Goal: Entertainment & Leisure: Browse casually

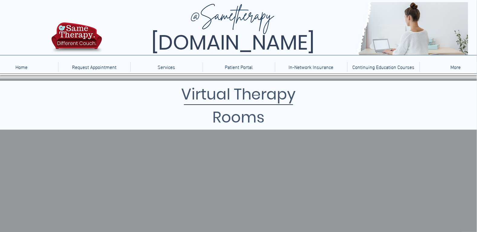
click at [239, 119] on h1 "Virtual Therapy Rooms" at bounding box center [239, 106] width 184 height 46
click at [236, 97] on h1 "Virtual Therapy Rooms" at bounding box center [239, 106] width 184 height 46
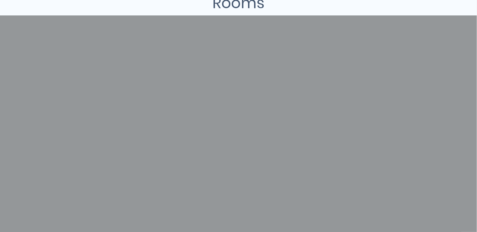
scroll to position [60, 0]
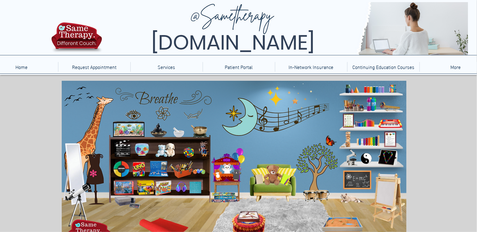
click at [374, 104] on icon "An image of bottles of bubbles that when clicked brings you to a bubble blowing…" at bounding box center [371, 104] width 9 height 15
click at [162, 100] on icon "main content" at bounding box center [156, 98] width 41 height 16
click at [169, 148] on icon "Two stuffed animals on a shelf that when clicked brings you to a website with v…" at bounding box center [165, 150] width 20 height 15
click at [321, 153] on icon "main content" at bounding box center [318, 166] width 44 height 44
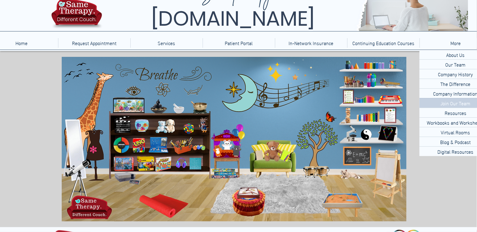
scroll to position [53, 0]
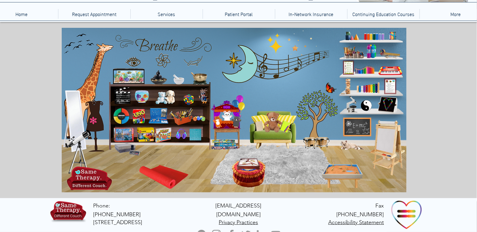
click at [72, 114] on icon "main content" at bounding box center [75, 112] width 16 height 37
click at [371, 46] on icon "An image of bottles of bubbles that when clicked brings you to a bubble blowing…" at bounding box center [371, 51] width 9 height 15
click at [273, 120] on icon "main content" at bounding box center [271, 121] width 17 height 17
click at [188, 101] on icon "An image of a Rubic's cube that when clicked does nothing." at bounding box center [186, 97] width 13 height 13
click at [189, 98] on icon "An image of a Rubic's cube that when clicked does nothing." at bounding box center [186, 97] width 13 height 13
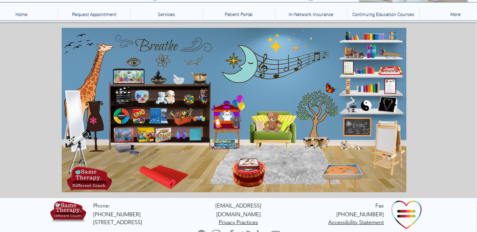
click at [191, 98] on icon "An image of a Rubic's cube that when clicked does nothing." at bounding box center [186, 97] width 13 height 13
click at [366, 86] on icon "An image of a toy xylophone that when clicked brings you to a music maker game." at bounding box center [367, 88] width 24 height 12
click at [73, 113] on icon "main content" at bounding box center [75, 112] width 16 height 37
drag, startPoint x: 257, startPoint y: 67, endPoint x: 245, endPoint y: 50, distance: 20.7
click at [257, 67] on img "main content" at bounding box center [234, 110] width 345 height 165
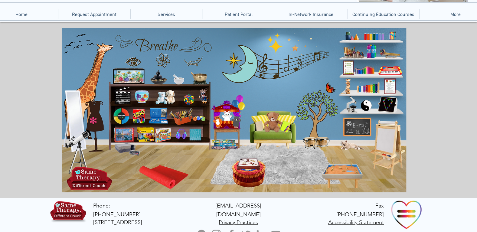
click at [182, 114] on icon "An image of a toy tool box that when clicked brings you to a series of building…" at bounding box center [179, 115] width 22 height 15
click at [381, 141] on icon "An image of a child's art easel that when clicked brings you to a sketch pad ga…" at bounding box center [389, 148] width 27 height 52
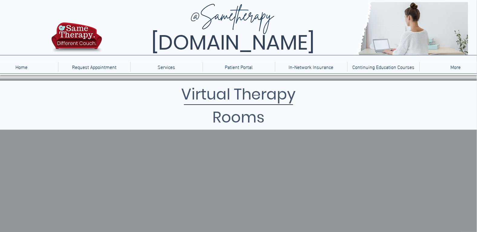
click at [248, 121] on h1 "Virtual Therapy Rooms" at bounding box center [239, 106] width 184 height 46
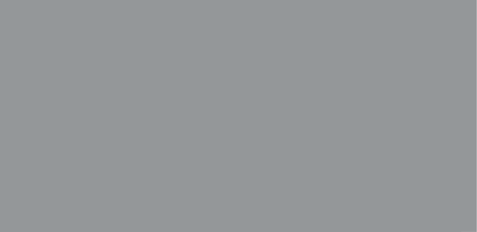
scroll to position [121, 0]
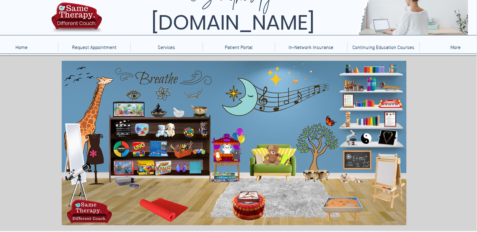
scroll to position [30, 0]
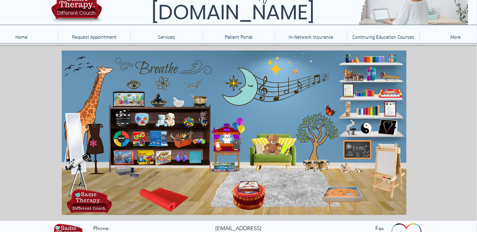
click at [366, 124] on icon "An image of a ying-yang that when clicked brings you to some other games." at bounding box center [366, 129] width 13 height 13
click at [165, 119] on icon "Two stuffed animals on a shelf that when clicked brings you to a website with v…" at bounding box center [165, 119] width 20 height 15
click at [343, 194] on icon "An image of a sand tray that when clicked brings you to an online version of a …" at bounding box center [342, 199] width 40 height 22
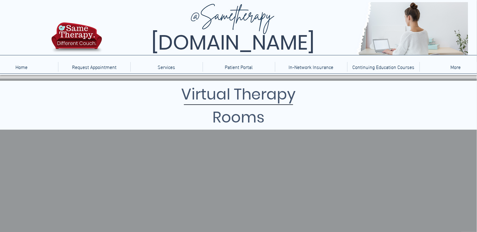
click at [248, 119] on h1 "Virtual Therapy Rooms" at bounding box center [239, 106] width 184 height 46
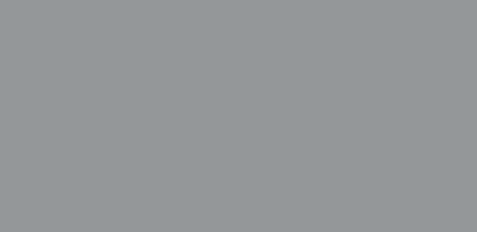
scroll to position [182, 0]
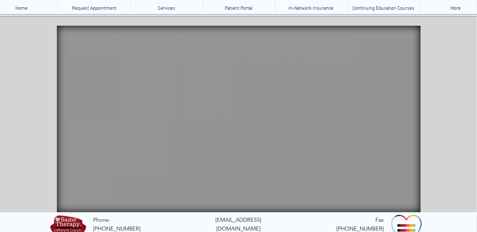
scroll to position [60, 0]
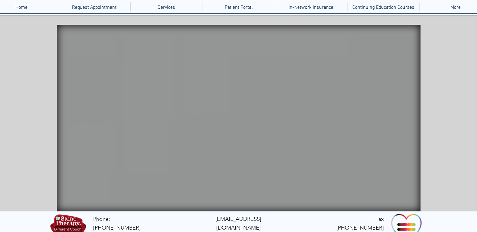
click at [345, 96] on icon "An image of a fidget spinner that when clicked brings you to a fidget spinner w…" at bounding box center [352, 100] width 18 height 15
click at [327, 99] on icon "main content" at bounding box center [332, 101] width 21 height 16
click at [17, 93] on div "main content" at bounding box center [238, 113] width 477 height 197
click at [185, 54] on video "main content" at bounding box center [239, 118] width 364 height 187
click at [271, 98] on icon "main content" at bounding box center [267, 98] width 24 height 12
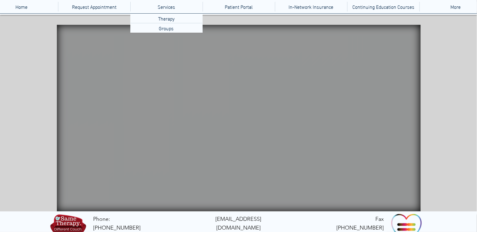
click at [329, 126] on icon "main content" at bounding box center [334, 126] width 24 height 25
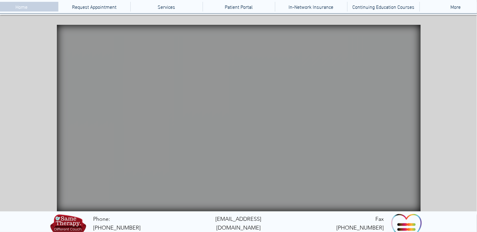
click at [25, 8] on p "Home" at bounding box center [22, 7] width 18 height 10
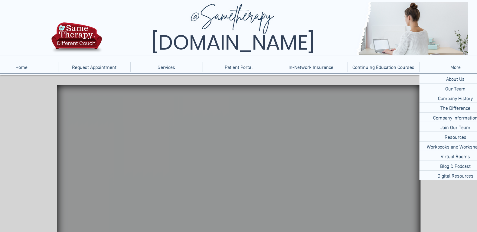
scroll to position [74, 0]
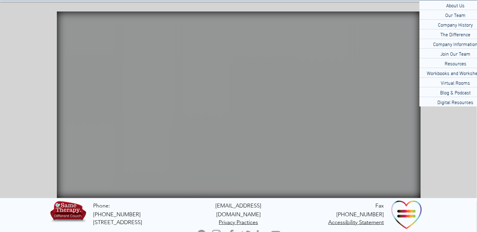
click at [28, 92] on div "main content" at bounding box center [238, 100] width 477 height 197
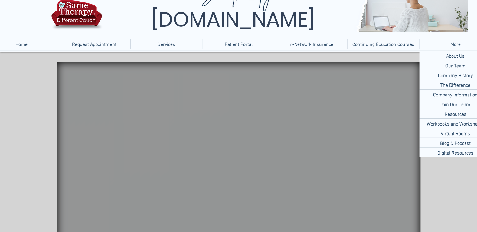
scroll to position [0, 0]
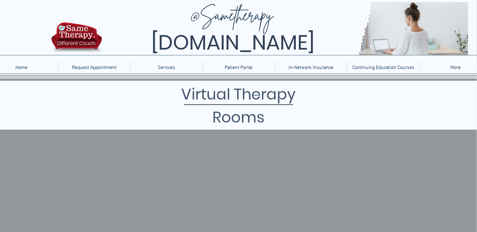
click at [242, 120] on h1 "Virtual Therapy Rooms" at bounding box center [239, 106] width 184 height 46
click at [244, 98] on h1 "Virtual Therapy Rooms" at bounding box center [239, 106] width 184 height 46
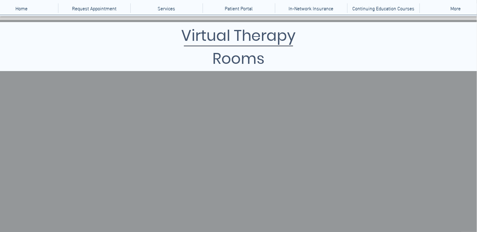
scroll to position [60, 0]
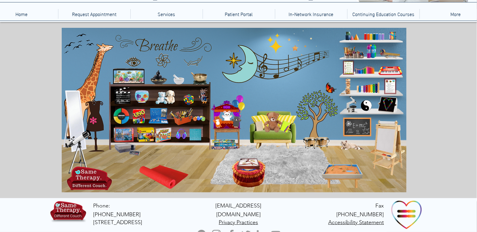
click at [184, 116] on icon "An image of a toy tool box that when clicked brings you to a series of building…" at bounding box center [179, 115] width 22 height 15
click at [120, 116] on icon "main content" at bounding box center [121, 116] width 16 height 16
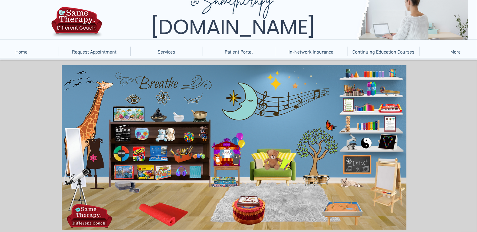
scroll to position [30, 0]
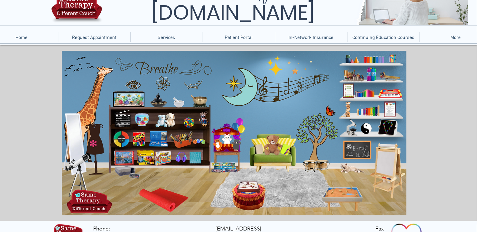
click at [368, 91] on icon "An image of colored pencils that when clicked brings you to a coloring game." at bounding box center [364, 92] width 21 height 9
click at [227, 137] on icon "An image of a puppet that when clicked brings you to a puppet theater game." at bounding box center [227, 138] width 12 height 12
click at [331, 110] on icon "main content" at bounding box center [330, 112] width 14 height 14
click at [136, 133] on icon "An image of the game Uno that when clicked brings you to an online version of t…" at bounding box center [138, 139] width 13 height 16
